Goal: Task Accomplishment & Management: Use online tool/utility

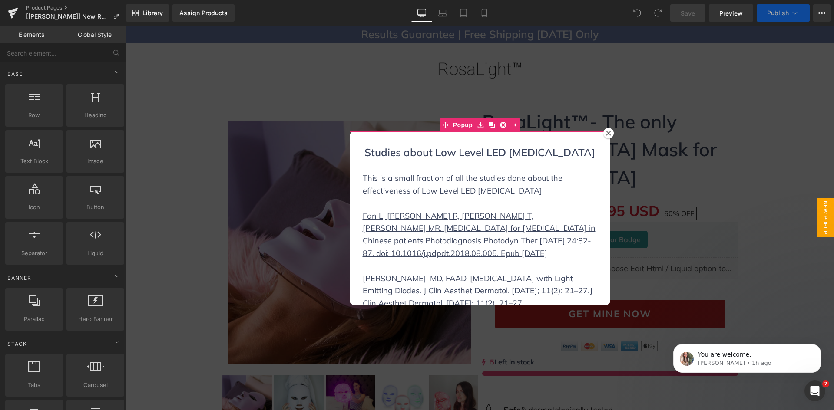
click at [606, 131] on icon at bounding box center [608, 133] width 5 height 5
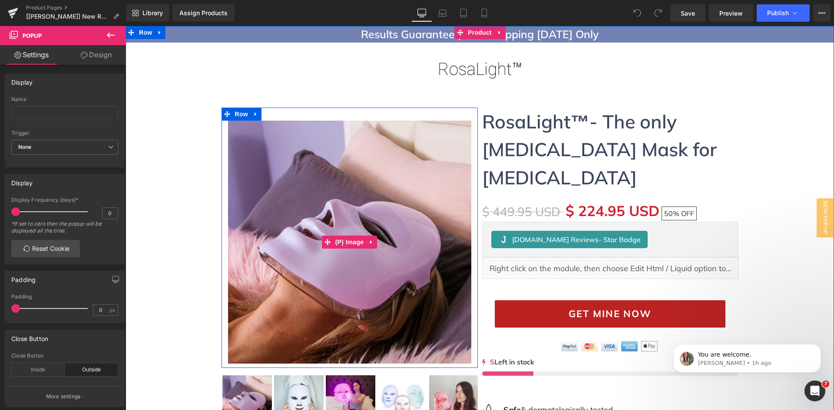
click at [185, 152] on div "Results Guarantee | Free Shipping Today Only Heading Image Sale Off (P) Image R…" at bounding box center [479, 312] width 708 height 573
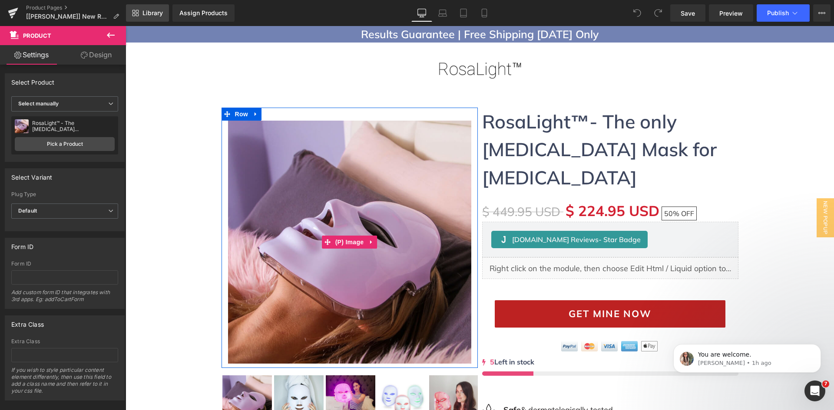
click at [144, 13] on span "Library" at bounding box center [152, 13] width 20 height 8
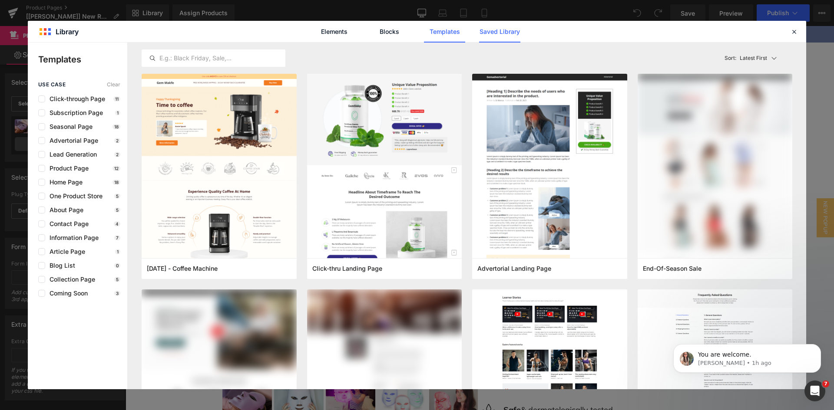
click at [483, 29] on link "Saved Library" at bounding box center [499, 32] width 41 height 22
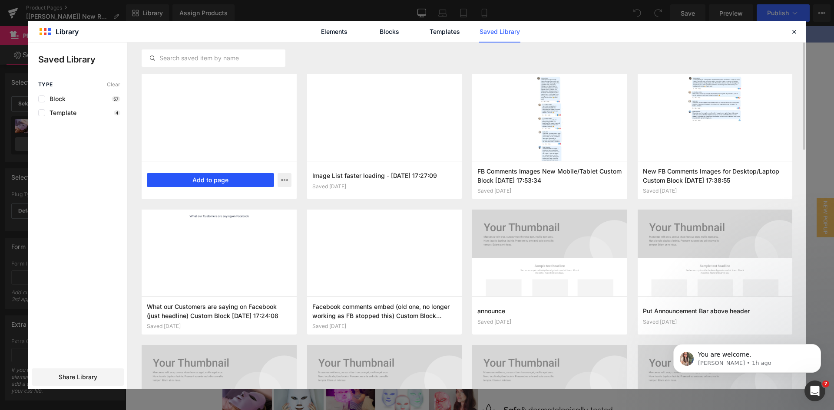
click at [208, 175] on button "Add to page" at bounding box center [210, 180] width 127 height 14
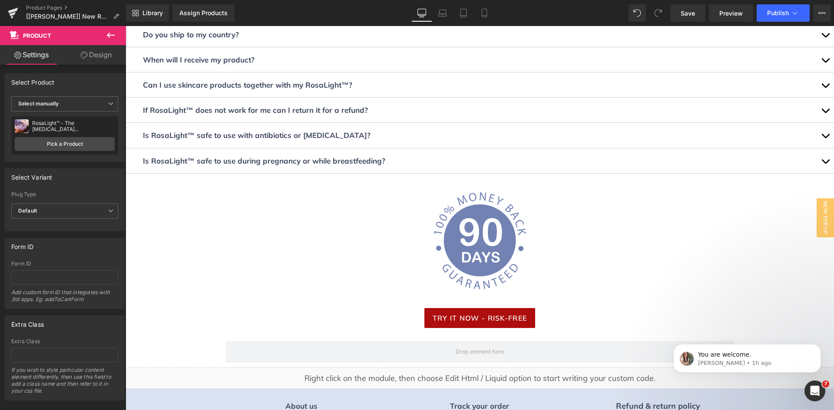
scroll to position [3803, 0]
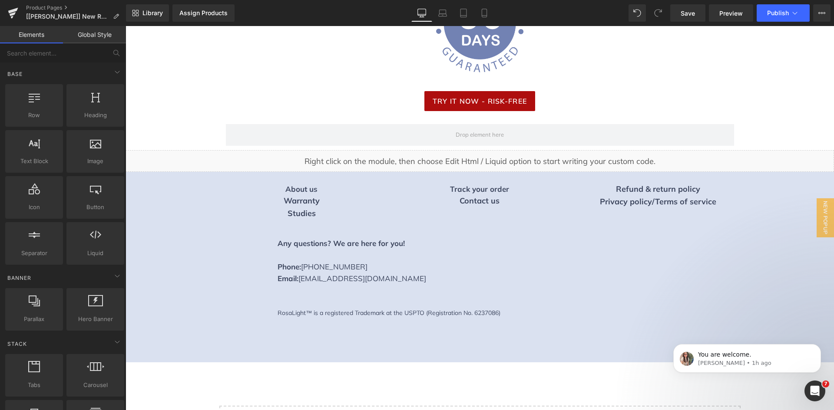
click at [159, 11] on span "Library" at bounding box center [152, 13] width 20 height 8
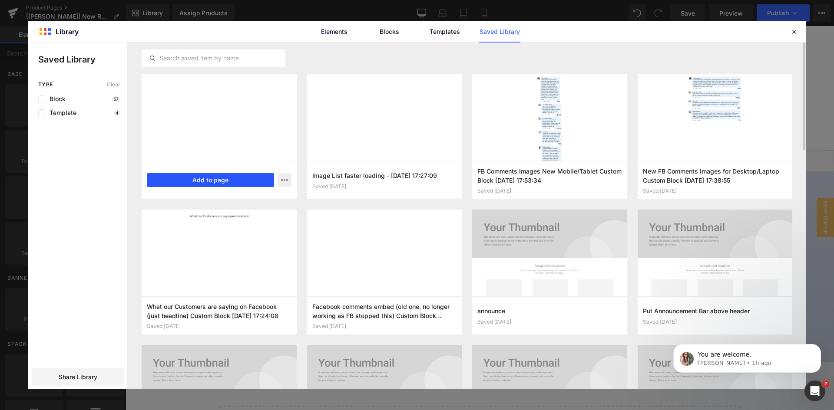
click at [257, 178] on button "Add to page" at bounding box center [210, 180] width 127 height 14
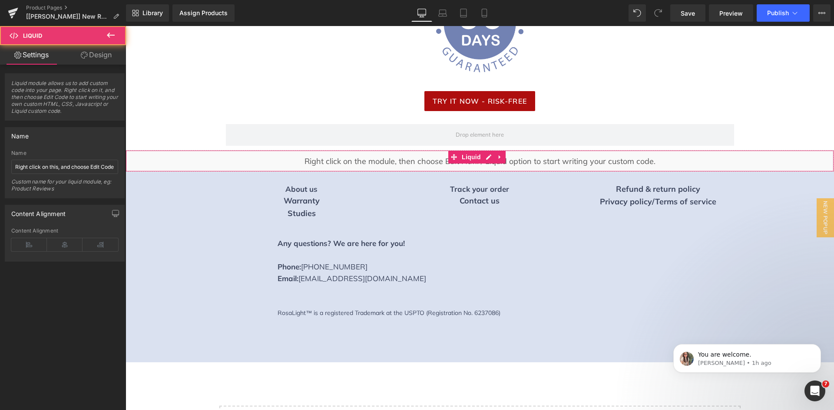
click at [262, 150] on div "Liquid" at bounding box center [479, 161] width 708 height 22
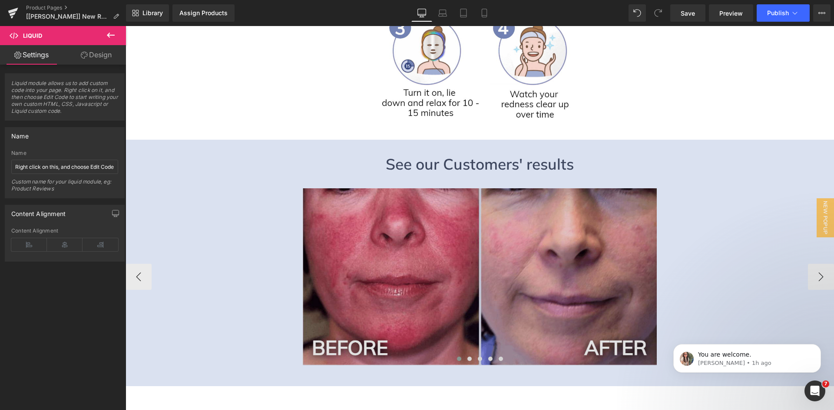
scroll to position [1242, 0]
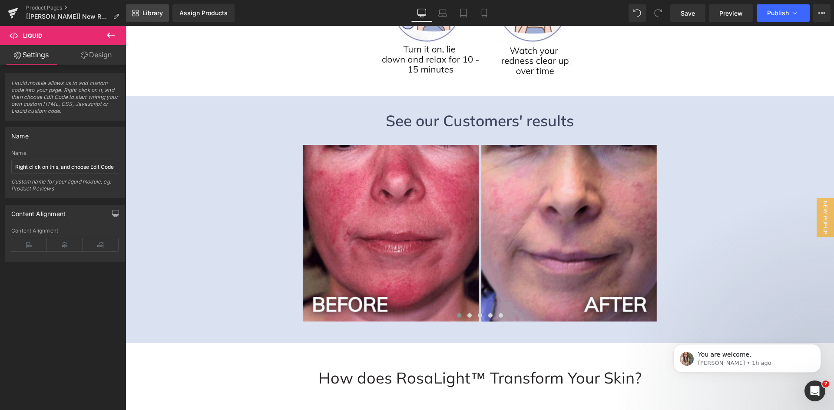
click at [147, 10] on span "Library" at bounding box center [152, 13] width 20 height 8
click at [691, 16] on span "Save" at bounding box center [687, 13] width 14 height 9
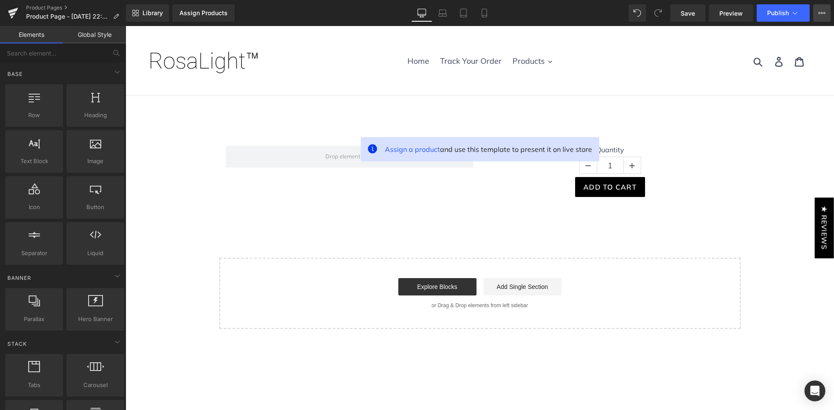
click at [822, 8] on button "View Live Page View with current Template Save Template to Library Schedule Pub…" at bounding box center [821, 12] width 17 height 17
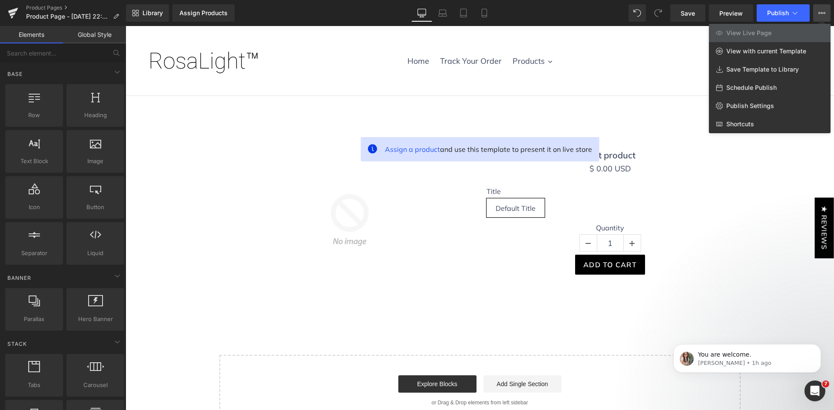
click at [750, 219] on div at bounding box center [479, 218] width 708 height 384
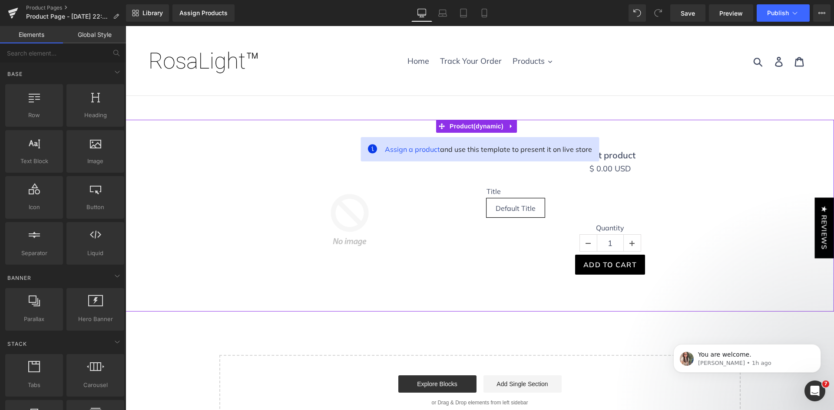
click at [191, 179] on div "Sale Off (P) Image Test product (P) Title $ 0 USD $ 0.00 USD (P) Price Title De…" at bounding box center [479, 216] width 699 height 166
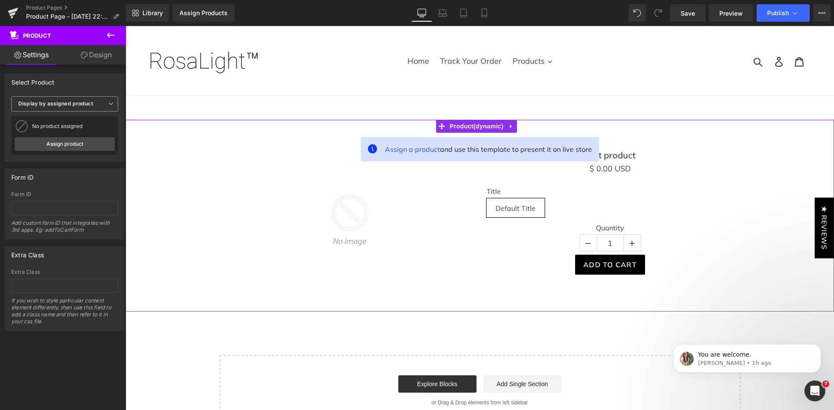
click at [84, 103] on b "Display by assigned product" at bounding box center [55, 103] width 75 height 7
click at [69, 125] on li "Select manually" at bounding box center [62, 130] width 103 height 13
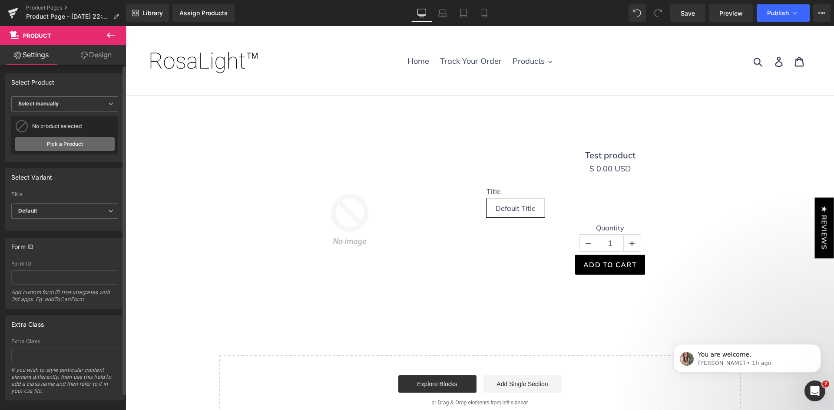
click at [73, 139] on link "Pick a Product" at bounding box center [65, 144] width 100 height 14
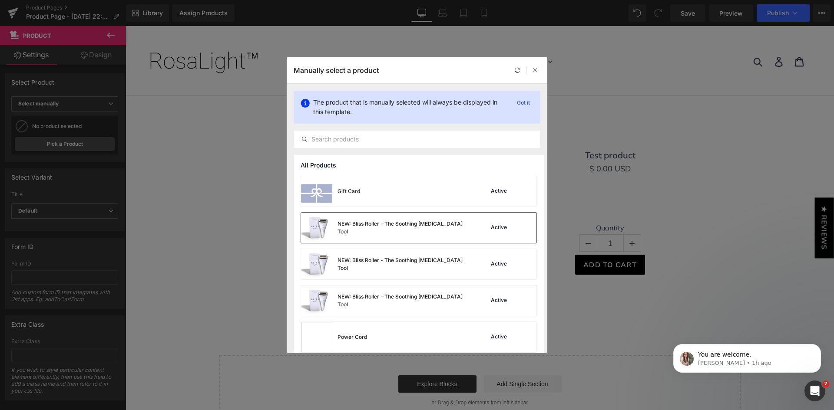
click at [348, 232] on div "NEW: Bliss Roller - The Soothing [MEDICAL_DATA] Tool" at bounding box center [384, 228] width 167 height 30
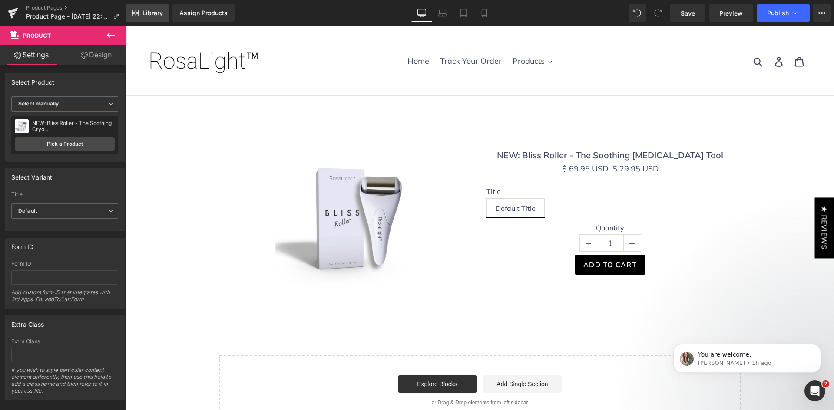
click at [140, 10] on link "Library" at bounding box center [147, 12] width 43 height 17
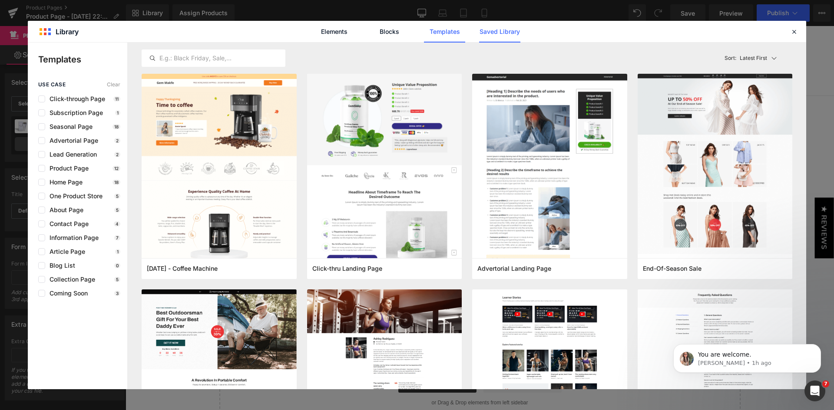
click at [505, 30] on link "Saved Library" at bounding box center [499, 32] width 41 height 22
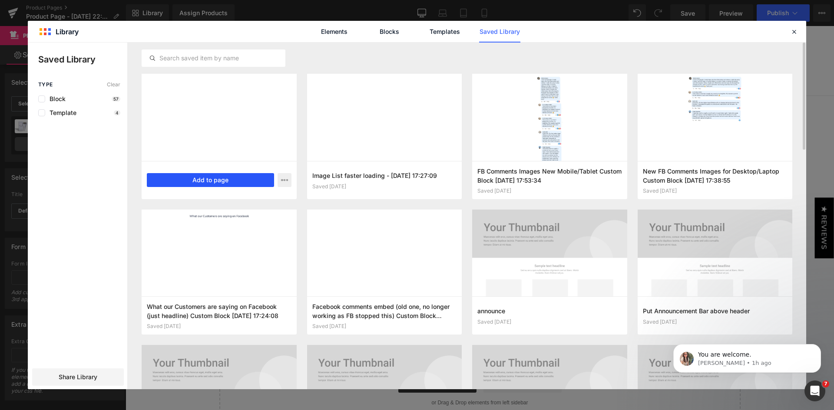
click at [238, 181] on button "Add to page" at bounding box center [210, 180] width 127 height 14
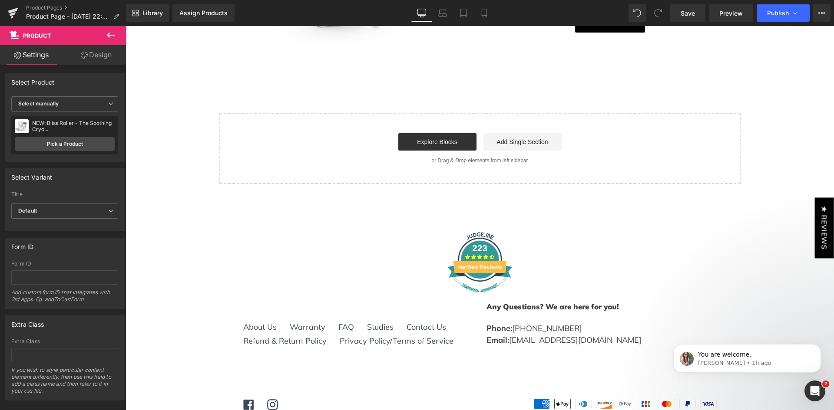
scroll to position [155, 0]
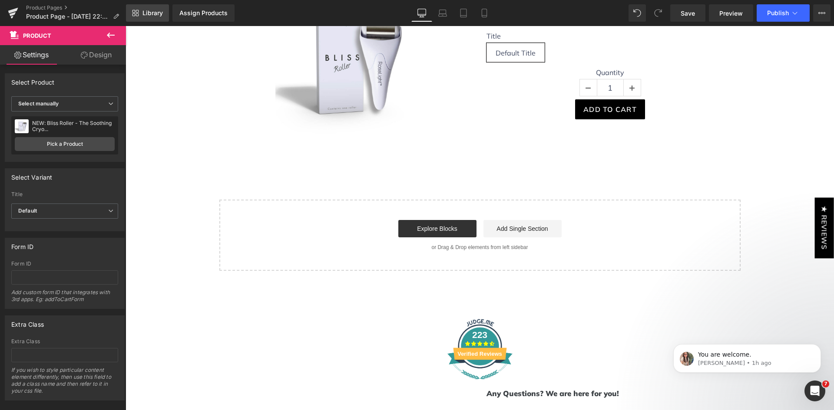
click at [153, 18] on link "Library" at bounding box center [147, 12] width 43 height 17
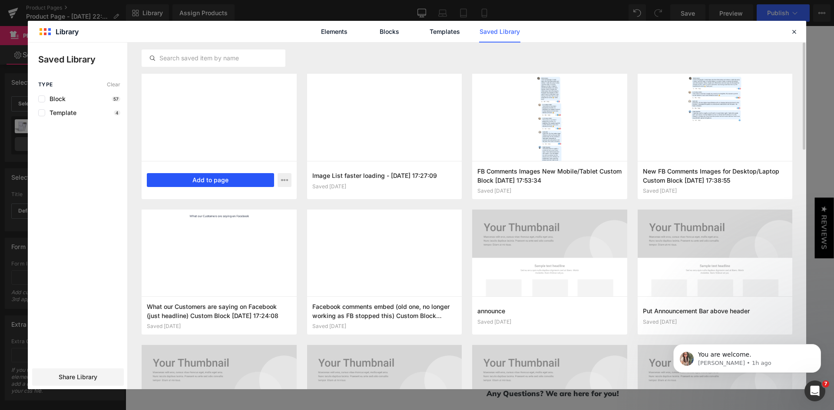
click at [171, 185] on button "Add to page" at bounding box center [210, 180] width 127 height 14
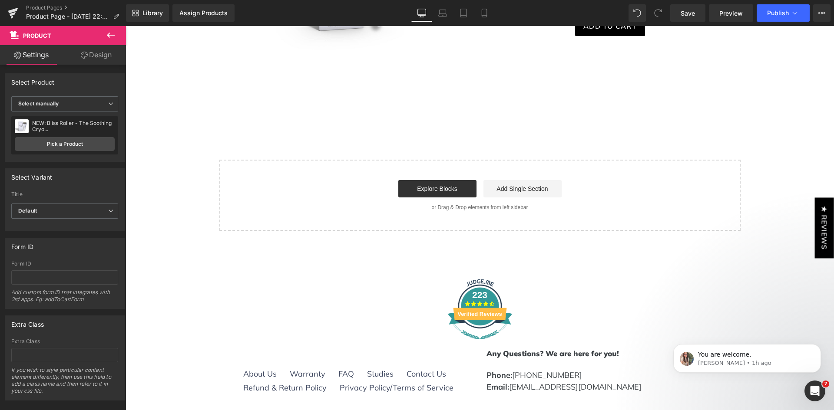
scroll to position [242, 0]
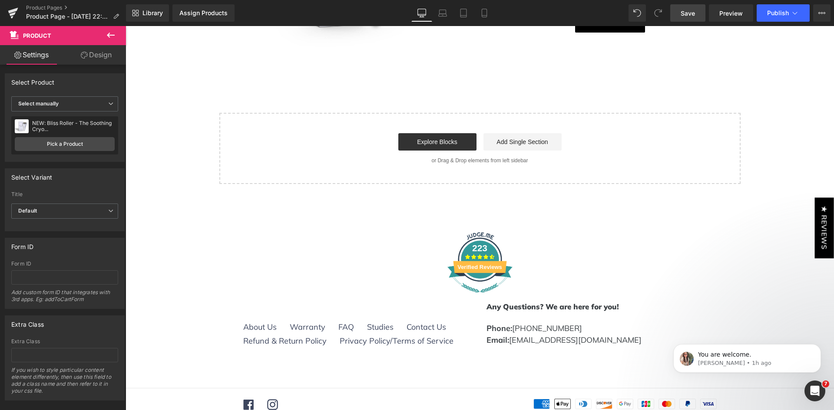
drag, startPoint x: 259, startPoint y: 67, endPoint x: 685, endPoint y: 7, distance: 430.6
click at [685, 7] on link "Save" at bounding box center [687, 12] width 35 height 17
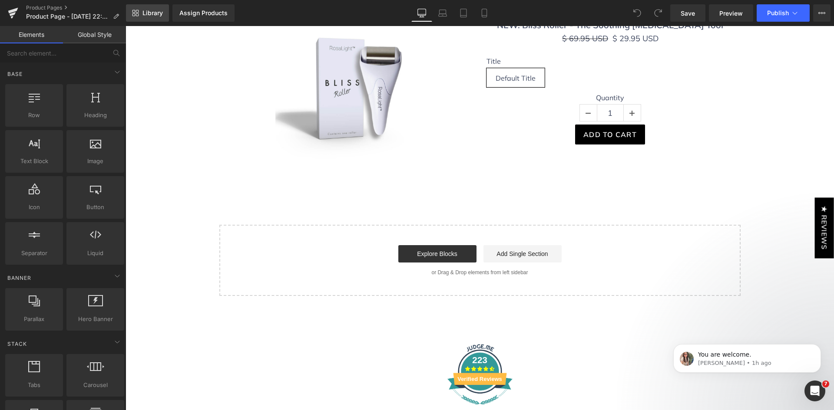
click at [156, 15] on span "Library" at bounding box center [152, 13] width 20 height 8
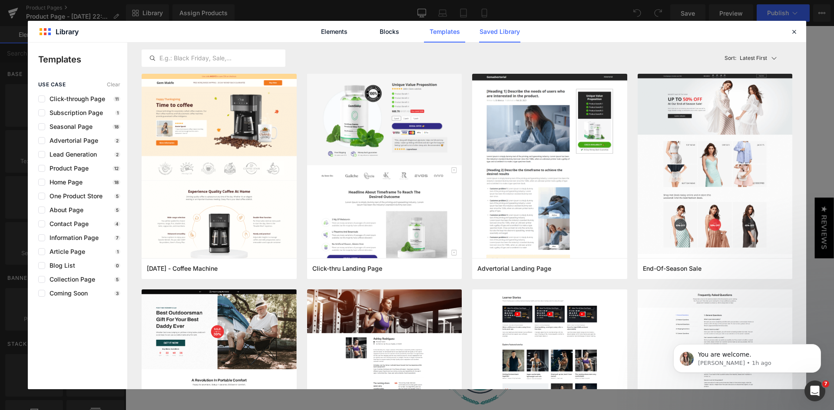
click at [499, 30] on link "Saved Library" at bounding box center [499, 32] width 41 height 22
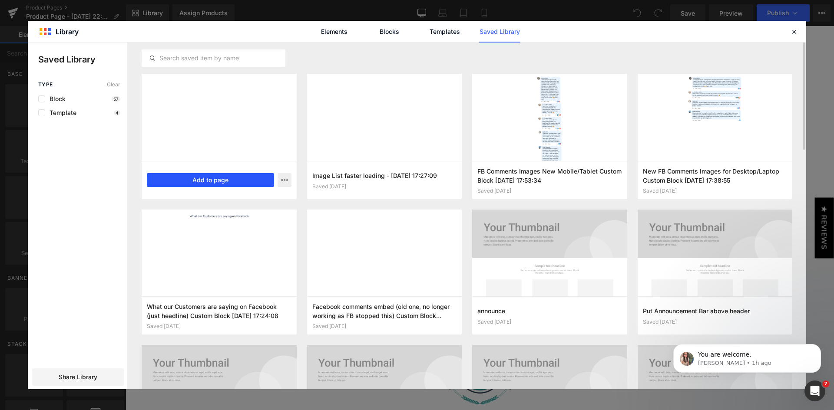
click at [259, 178] on button "Add to page" at bounding box center [210, 180] width 127 height 14
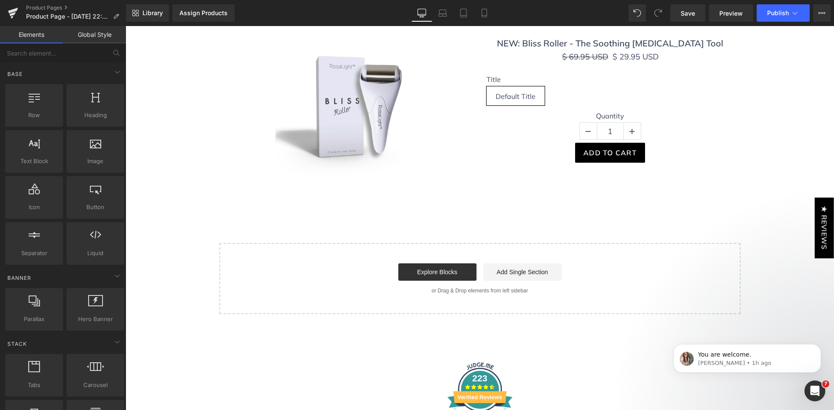
scroll to position [25, 0]
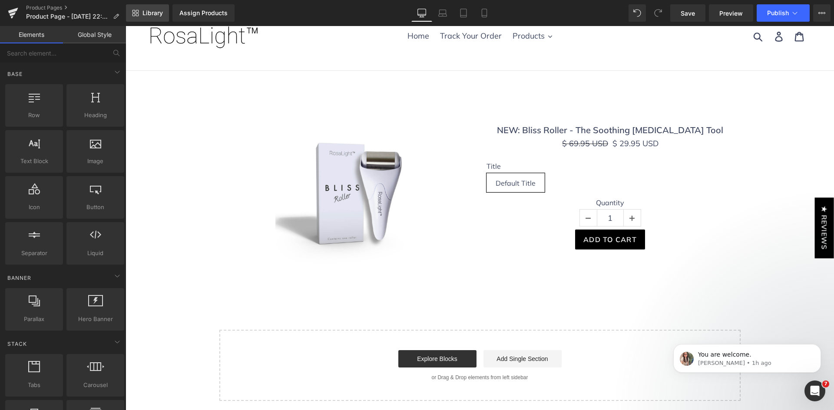
click at [147, 16] on span "Library" at bounding box center [152, 13] width 20 height 8
click at [149, 16] on span "Library" at bounding box center [152, 13] width 20 height 8
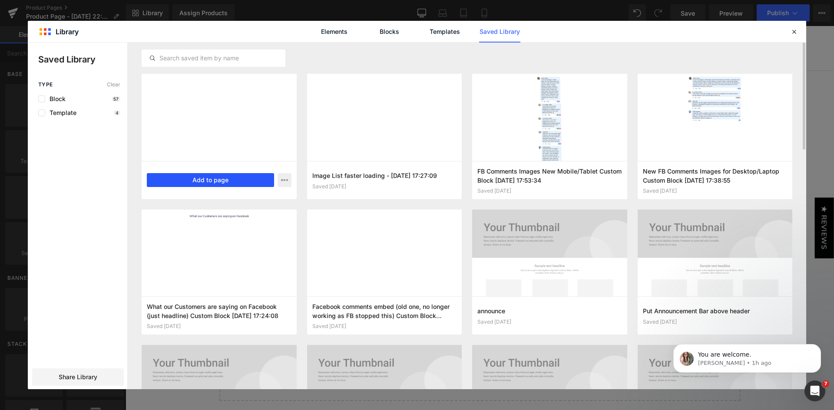
click at [227, 178] on button "Add to page" at bounding box center [210, 180] width 127 height 14
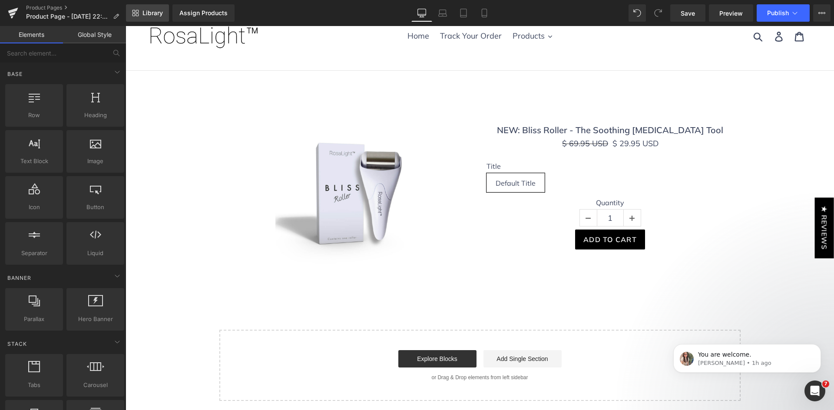
click at [159, 12] on span "Library" at bounding box center [152, 13] width 20 height 8
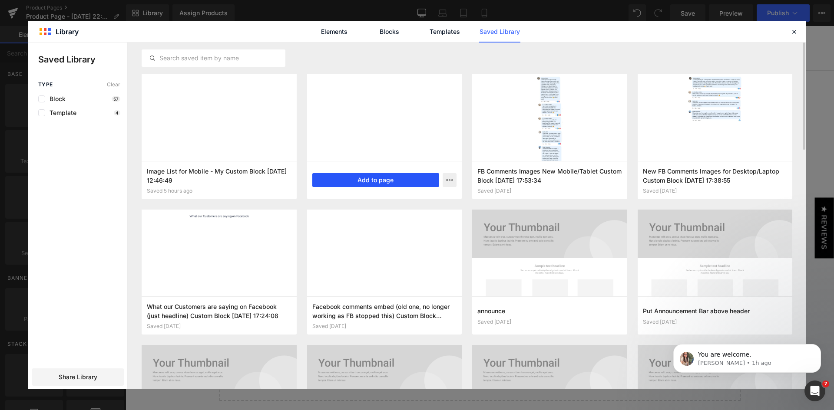
click at [403, 178] on button "Add to page" at bounding box center [375, 180] width 127 height 14
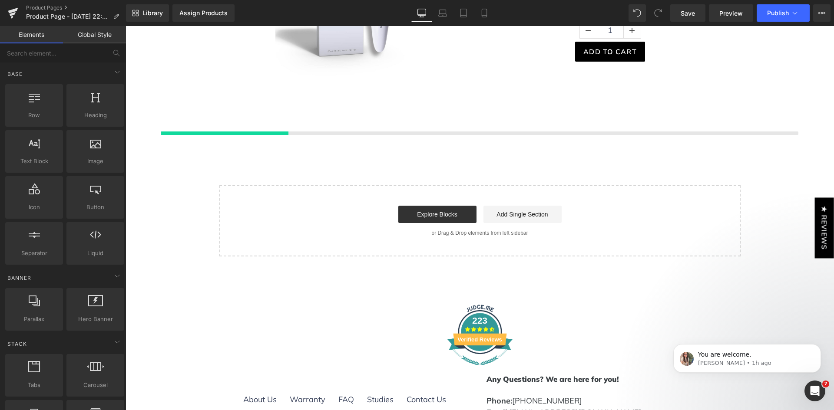
scroll to position [242, 0]
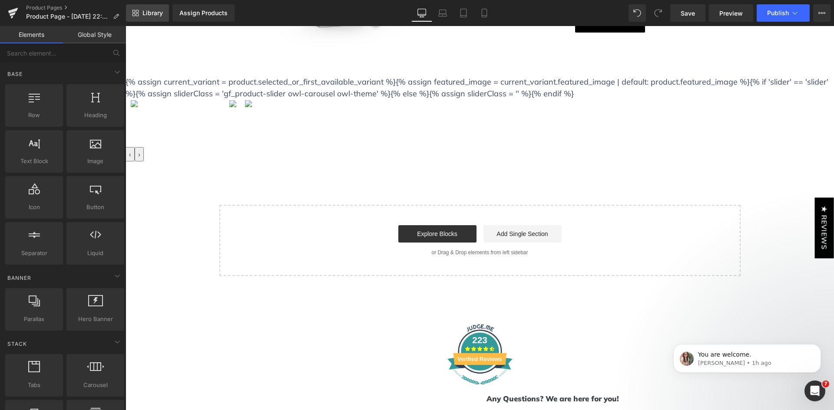
click at [150, 14] on span "Library" at bounding box center [152, 13] width 20 height 8
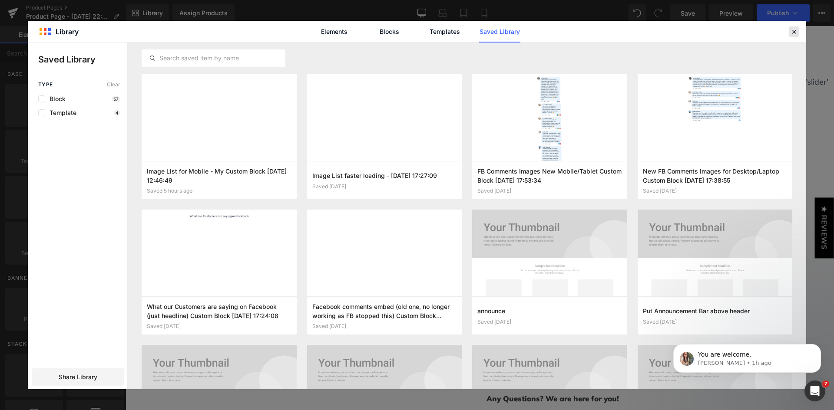
click at [792, 32] on icon at bounding box center [794, 32] width 8 height 8
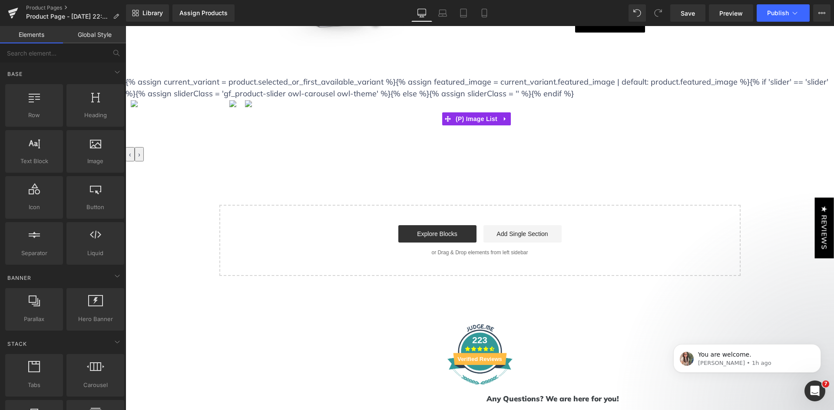
scroll to position [155, 0]
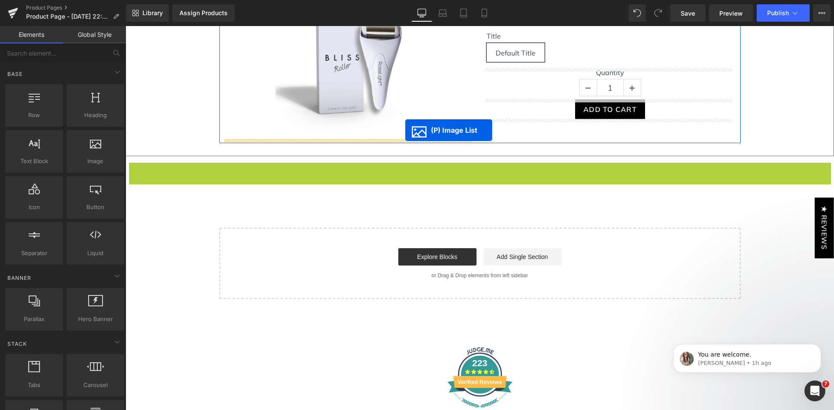
drag, startPoint x: 447, startPoint y: 207, endPoint x: 405, endPoint y: 130, distance: 87.0
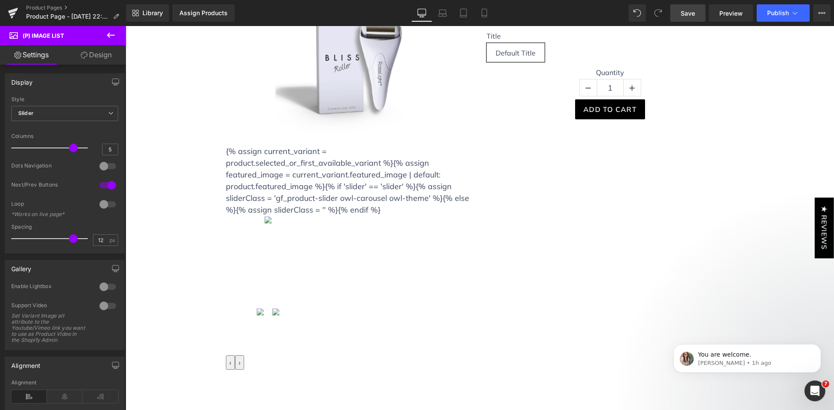
click at [698, 16] on link "Save" at bounding box center [687, 12] width 35 height 17
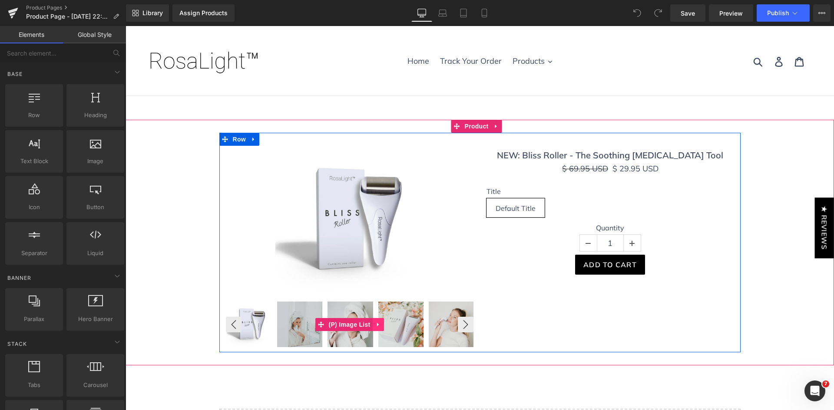
click at [375, 323] on icon at bounding box center [378, 324] width 6 height 7
click at [381, 324] on icon at bounding box center [384, 325] width 6 height 6
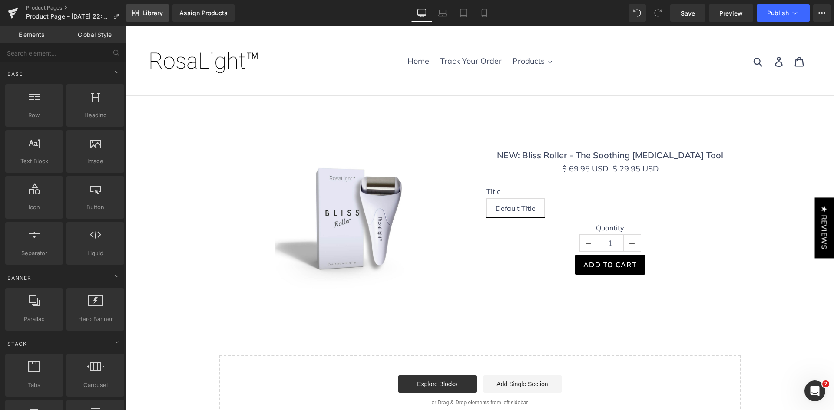
click at [150, 11] on span "Library" at bounding box center [152, 13] width 20 height 8
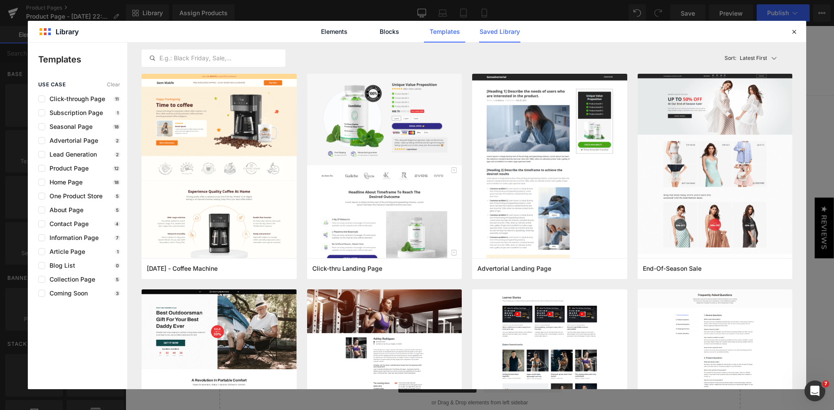
click at [504, 33] on link "Saved Library" at bounding box center [499, 32] width 41 height 22
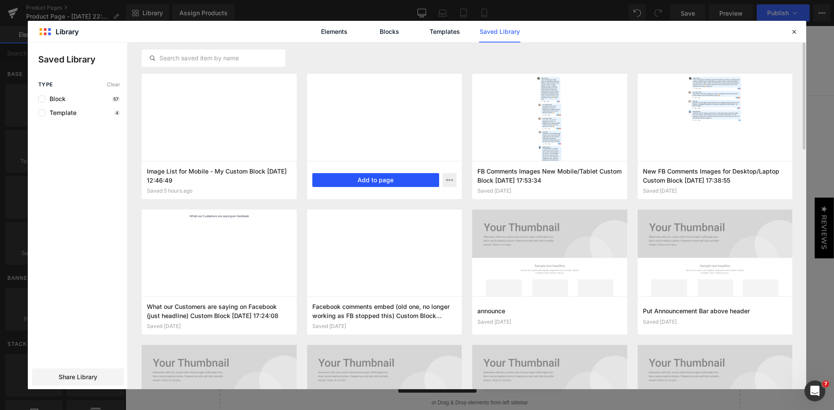
click at [387, 180] on button "Add to page" at bounding box center [375, 180] width 127 height 14
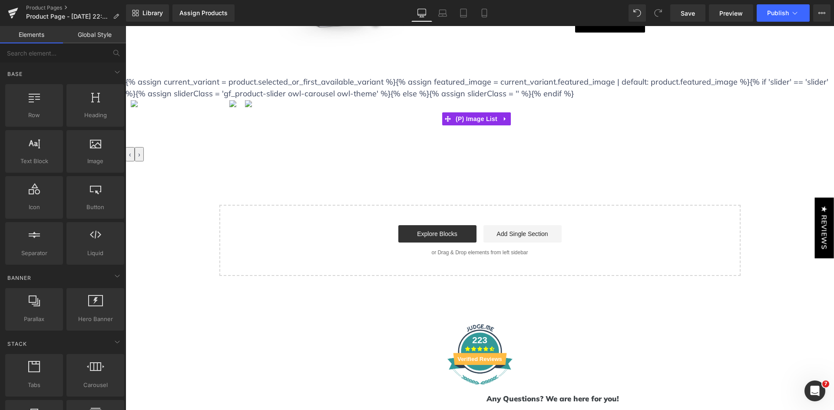
scroll to position [155, 0]
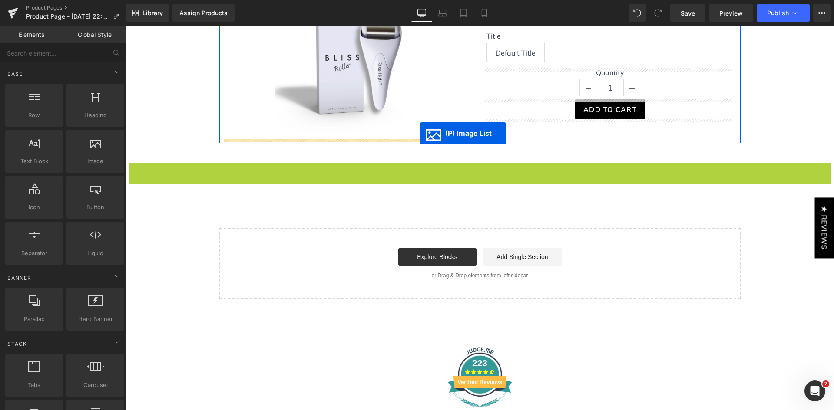
drag, startPoint x: 451, startPoint y: 208, endPoint x: 419, endPoint y: 133, distance: 80.6
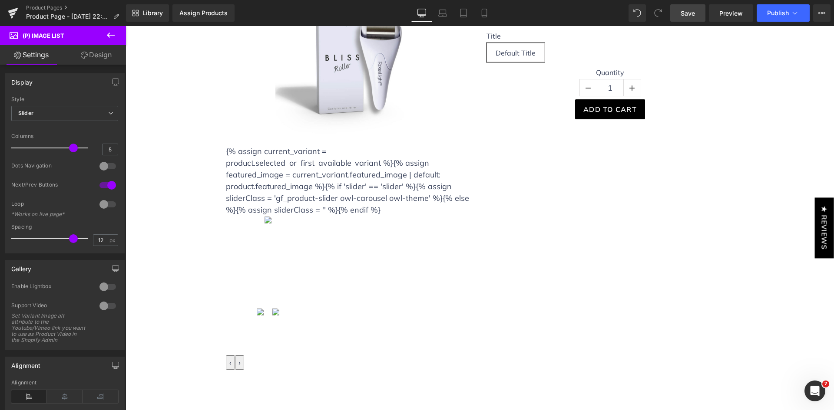
click at [687, 17] on span "Save" at bounding box center [687, 13] width 14 height 9
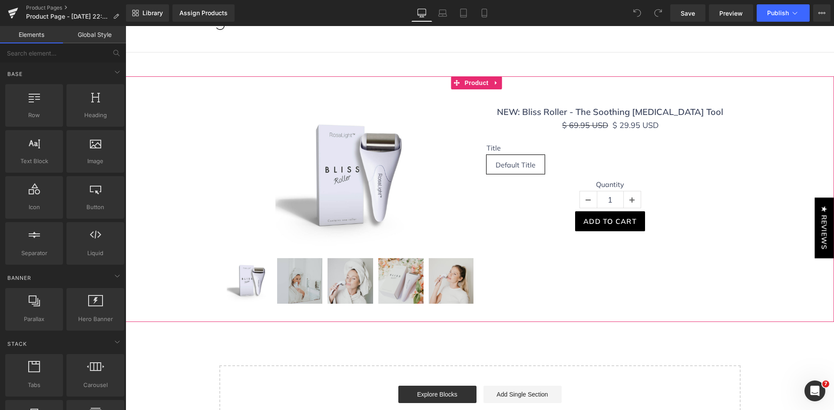
click at [496, 84] on icon at bounding box center [496, 83] width 2 height 4
